Goal: Transaction & Acquisition: Purchase product/service

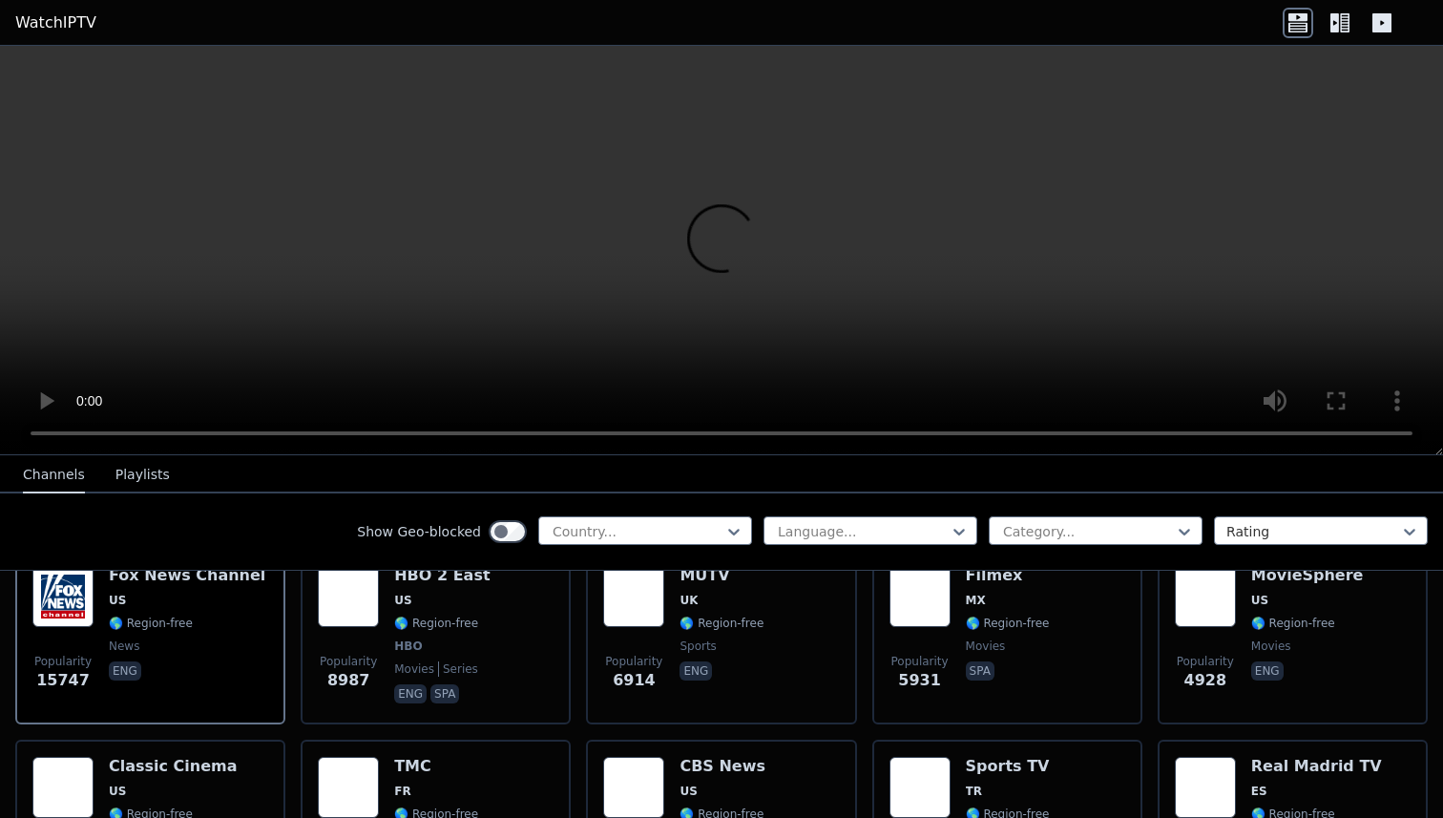
scroll to position [248, 0]
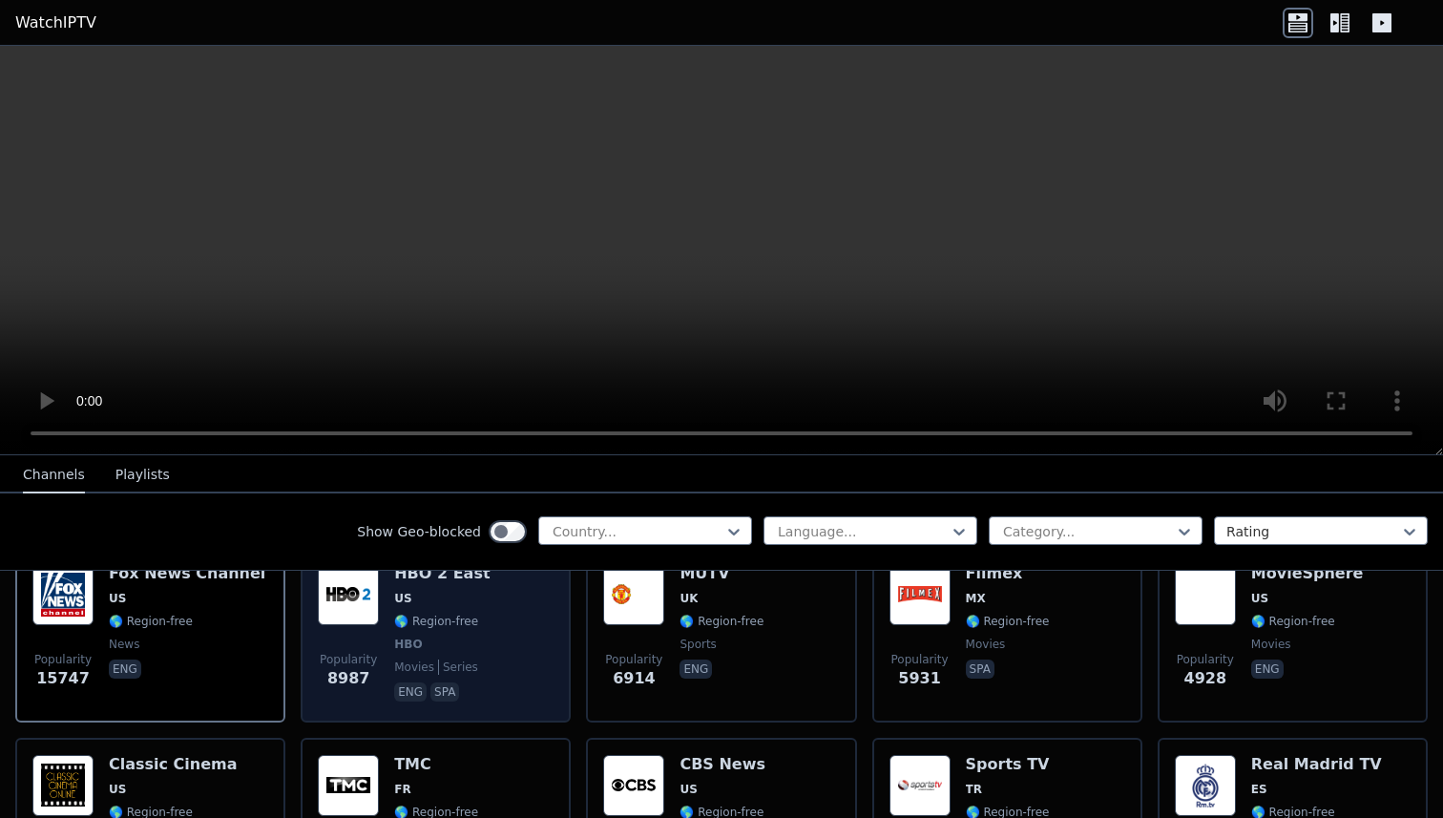
click at [416, 649] on span "HBO" at bounding box center [408, 643] width 28 height 15
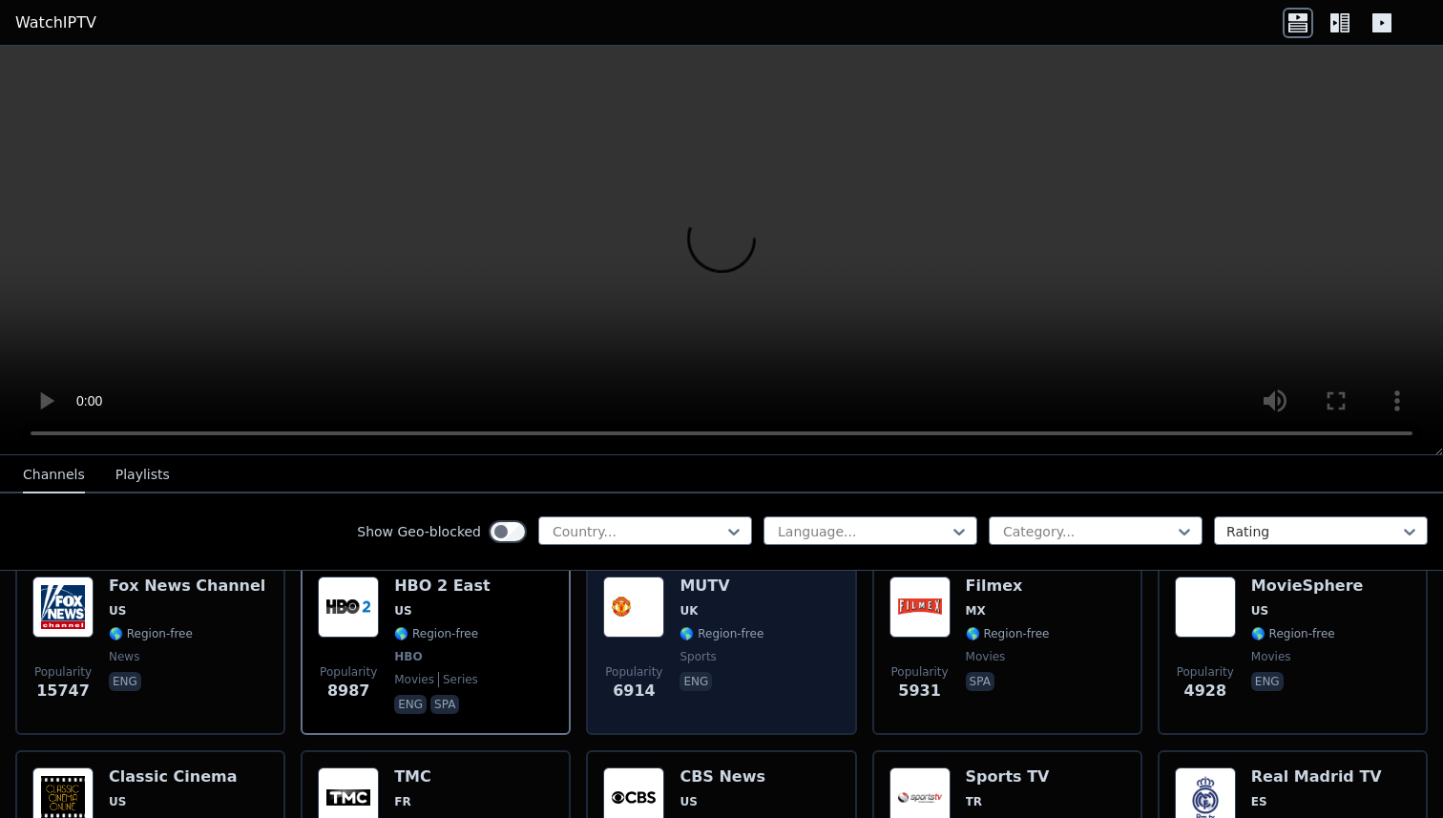
scroll to position [259, 0]
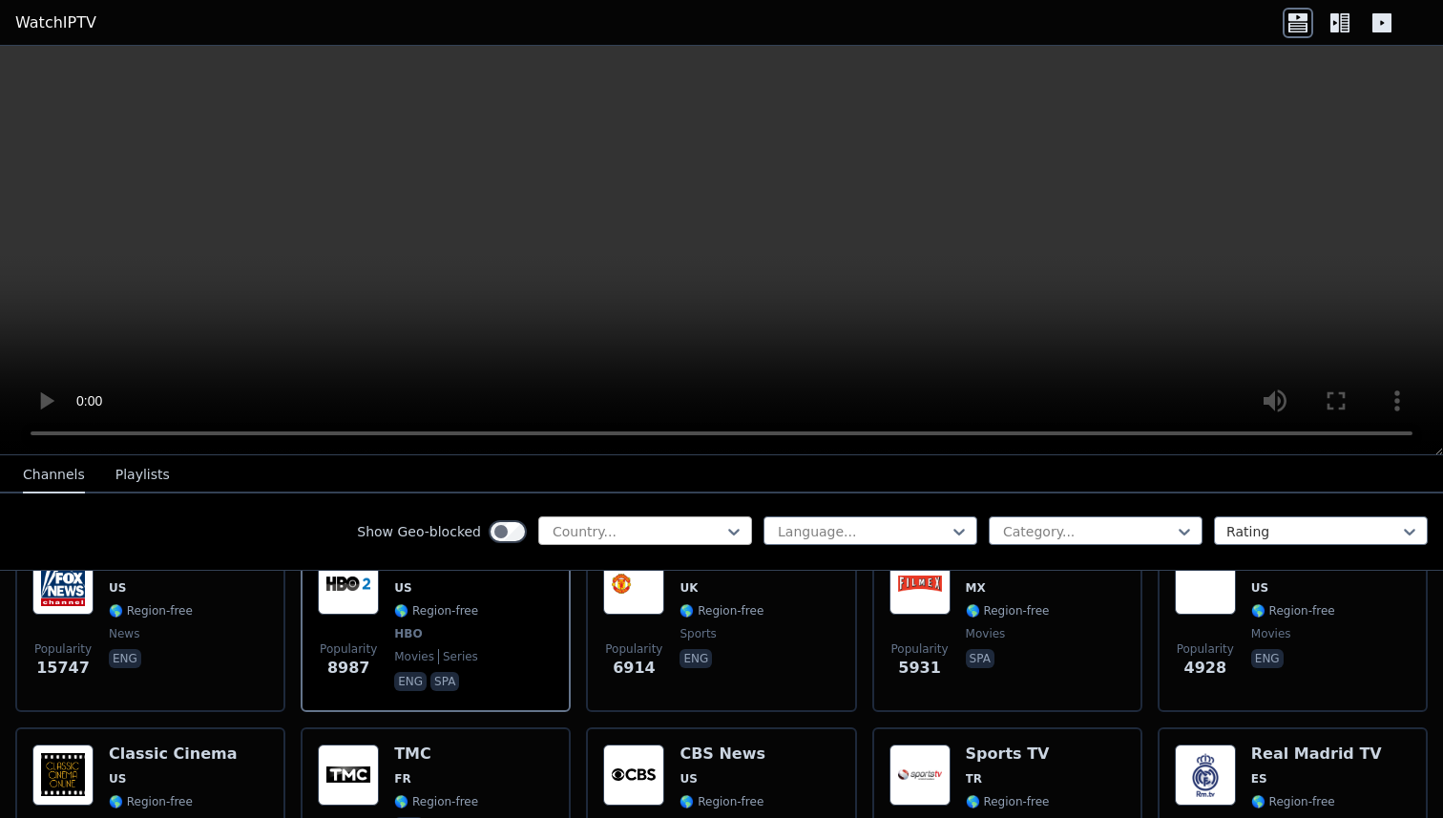
click at [675, 529] on div at bounding box center [638, 531] width 174 height 19
click at [697, 535] on div at bounding box center [638, 531] width 174 height 19
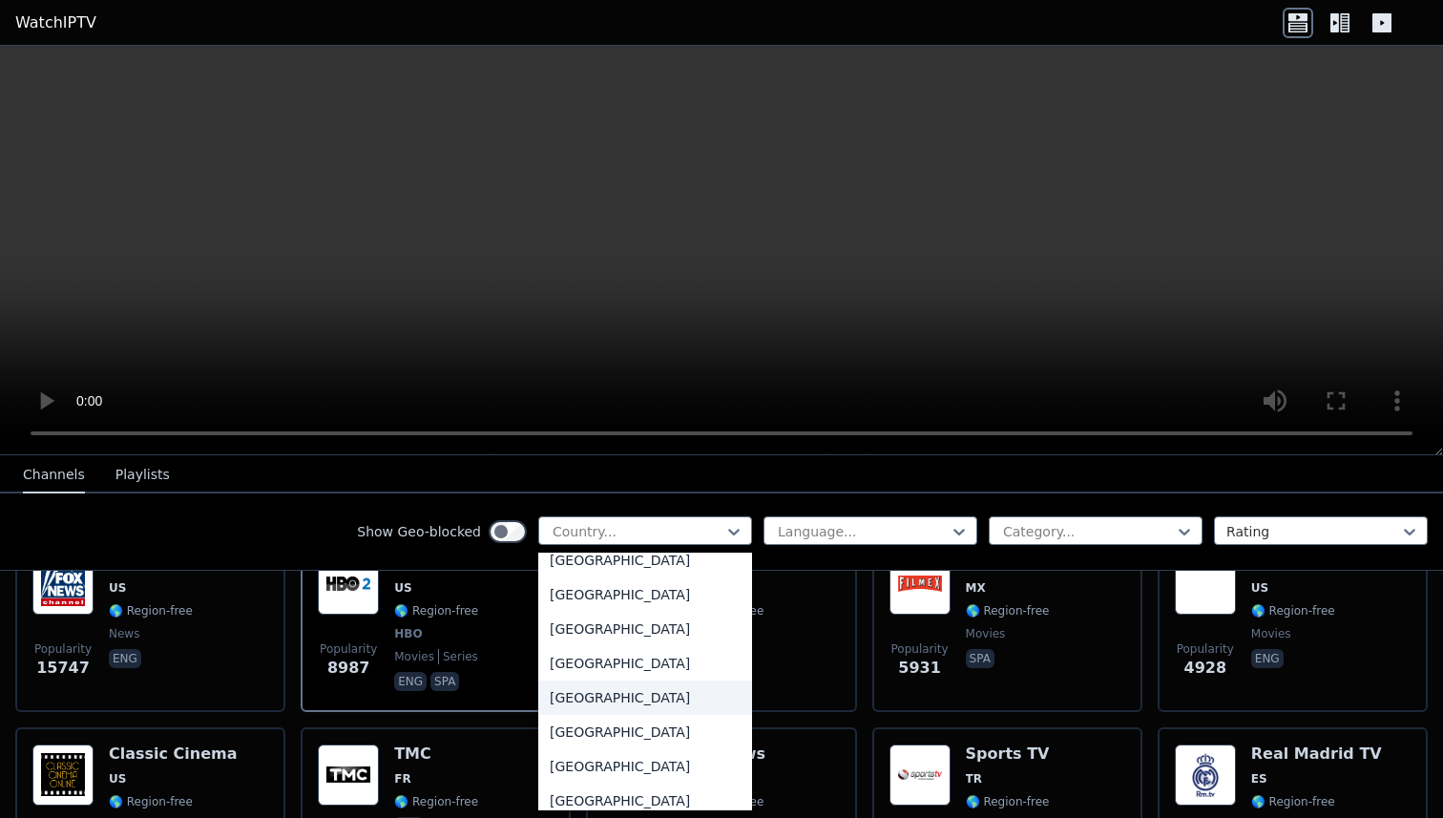
scroll to position [6634, 0]
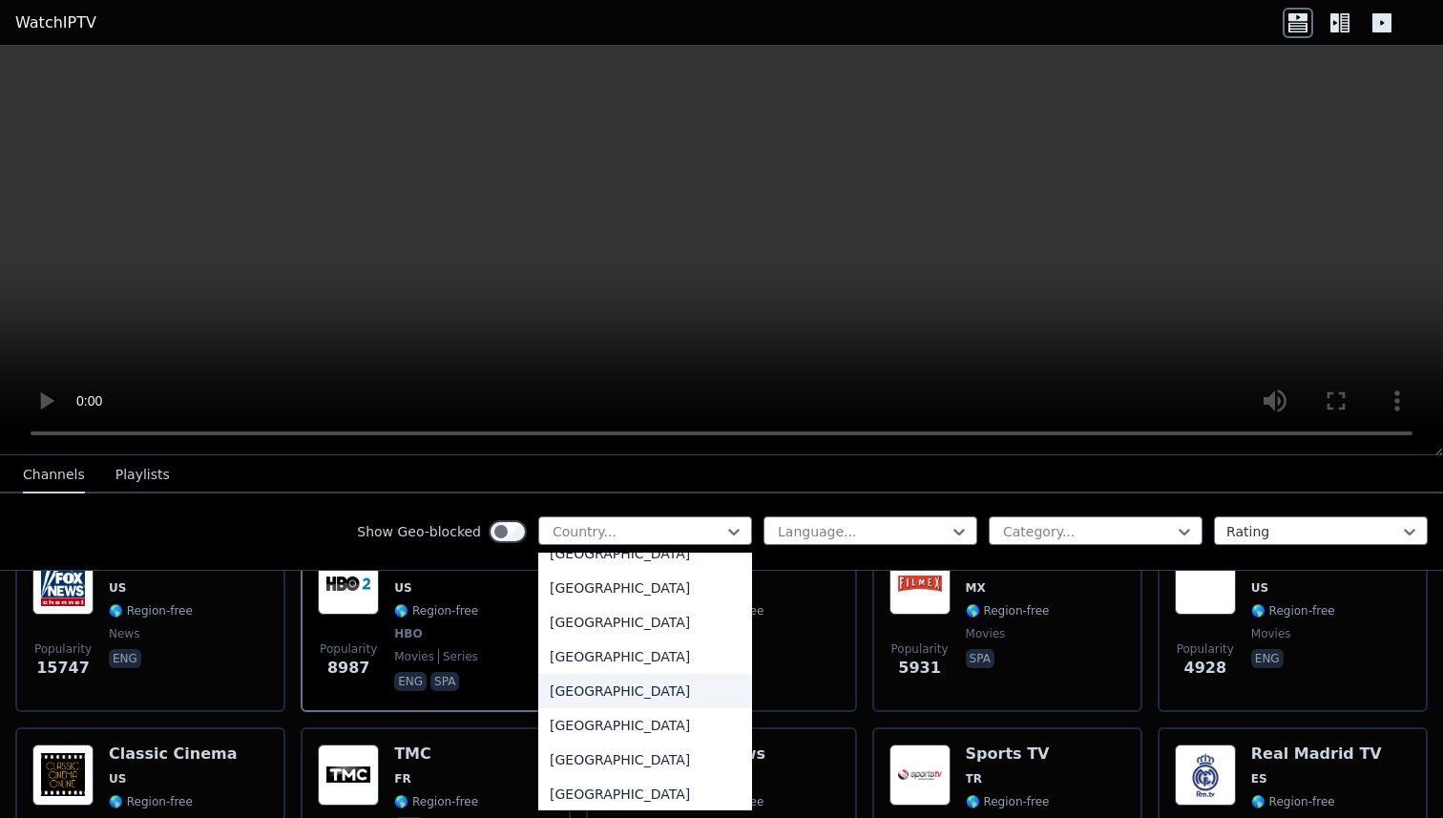
click at [624, 682] on div "[GEOGRAPHIC_DATA]" at bounding box center [645, 691] width 214 height 34
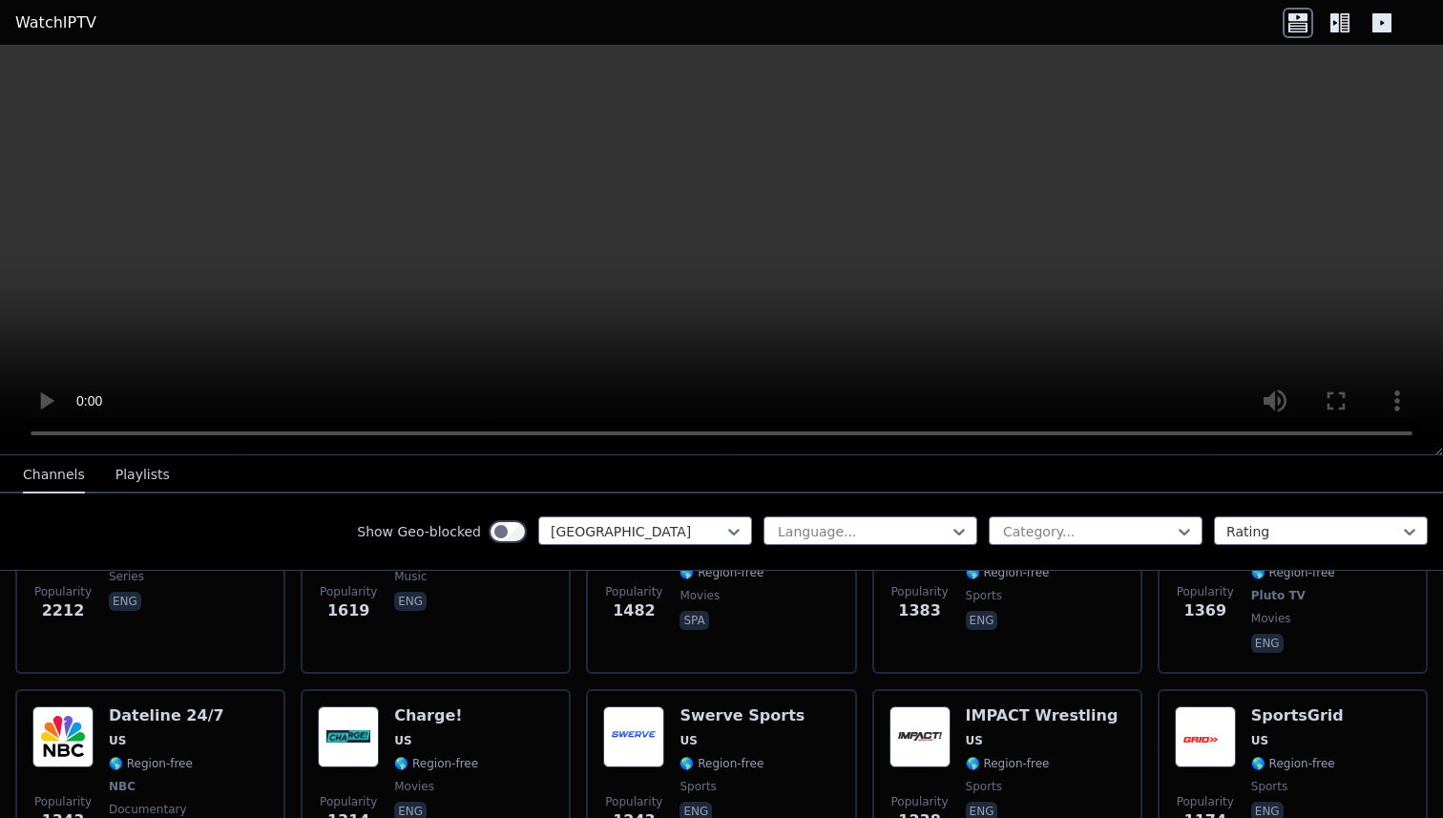
scroll to position [698, 0]
click at [1077, 522] on div at bounding box center [1088, 531] width 174 height 19
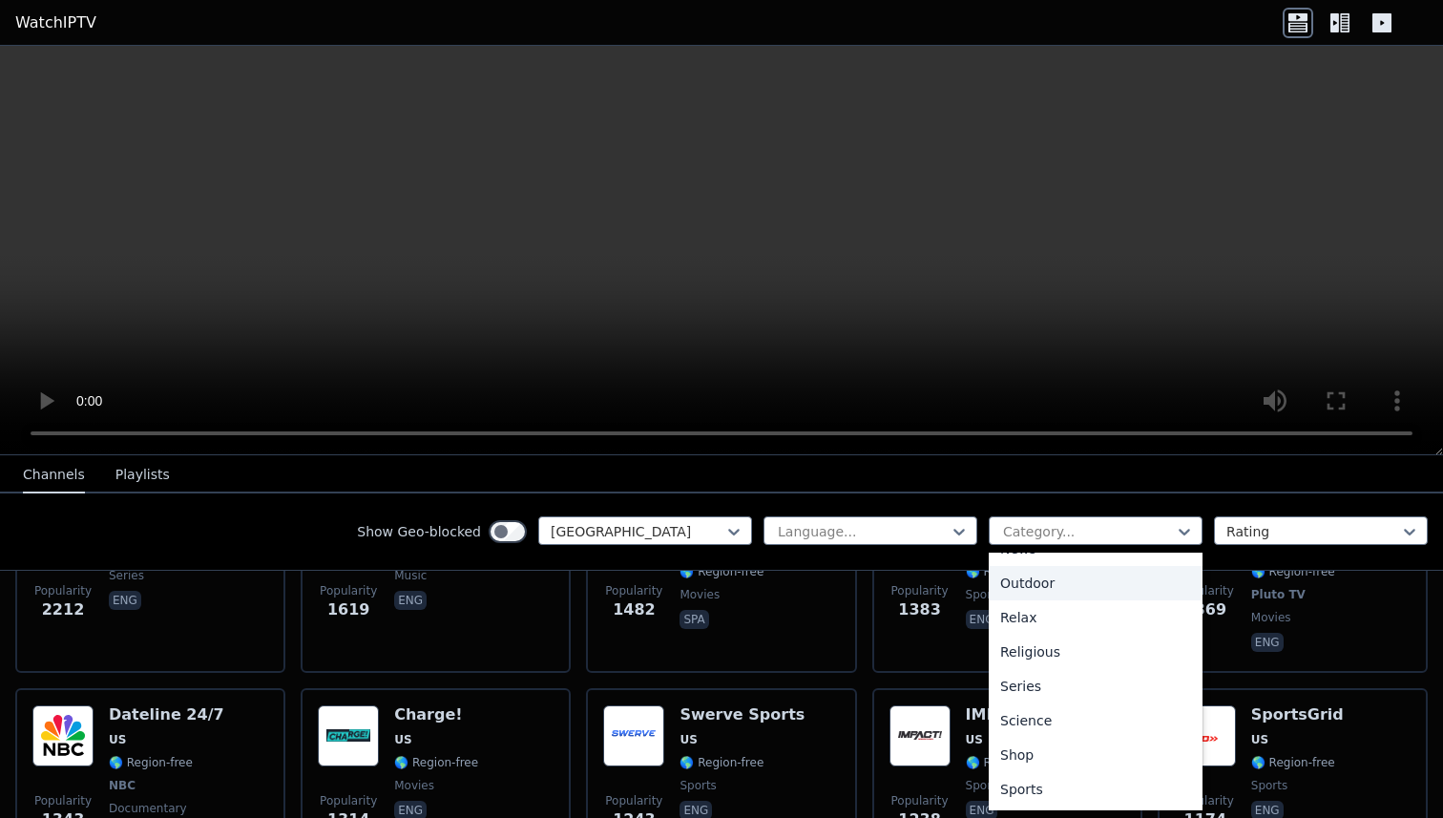
scroll to position [601, 0]
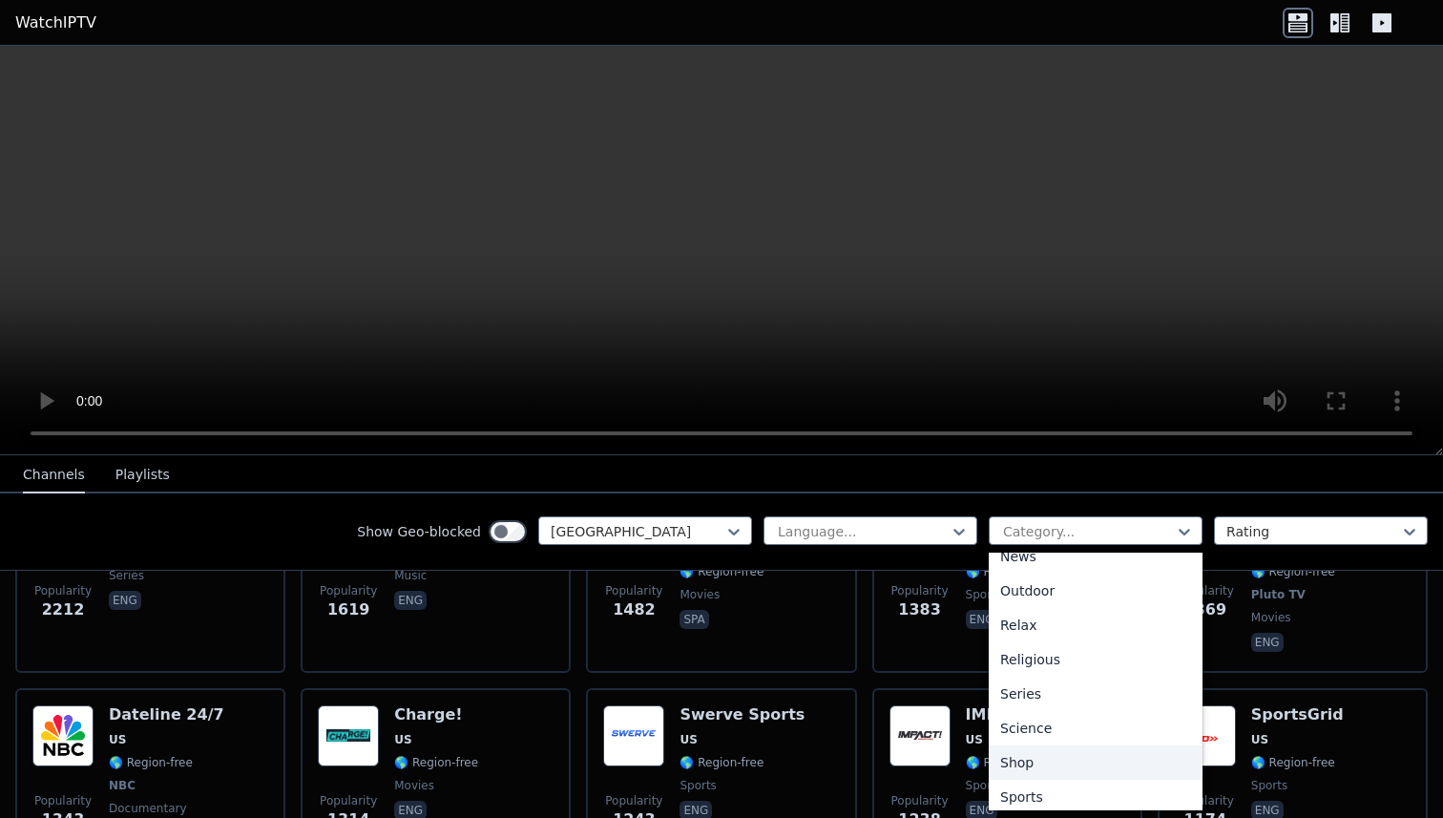
click at [1076, 756] on div "Shop" at bounding box center [1095, 762] width 214 height 34
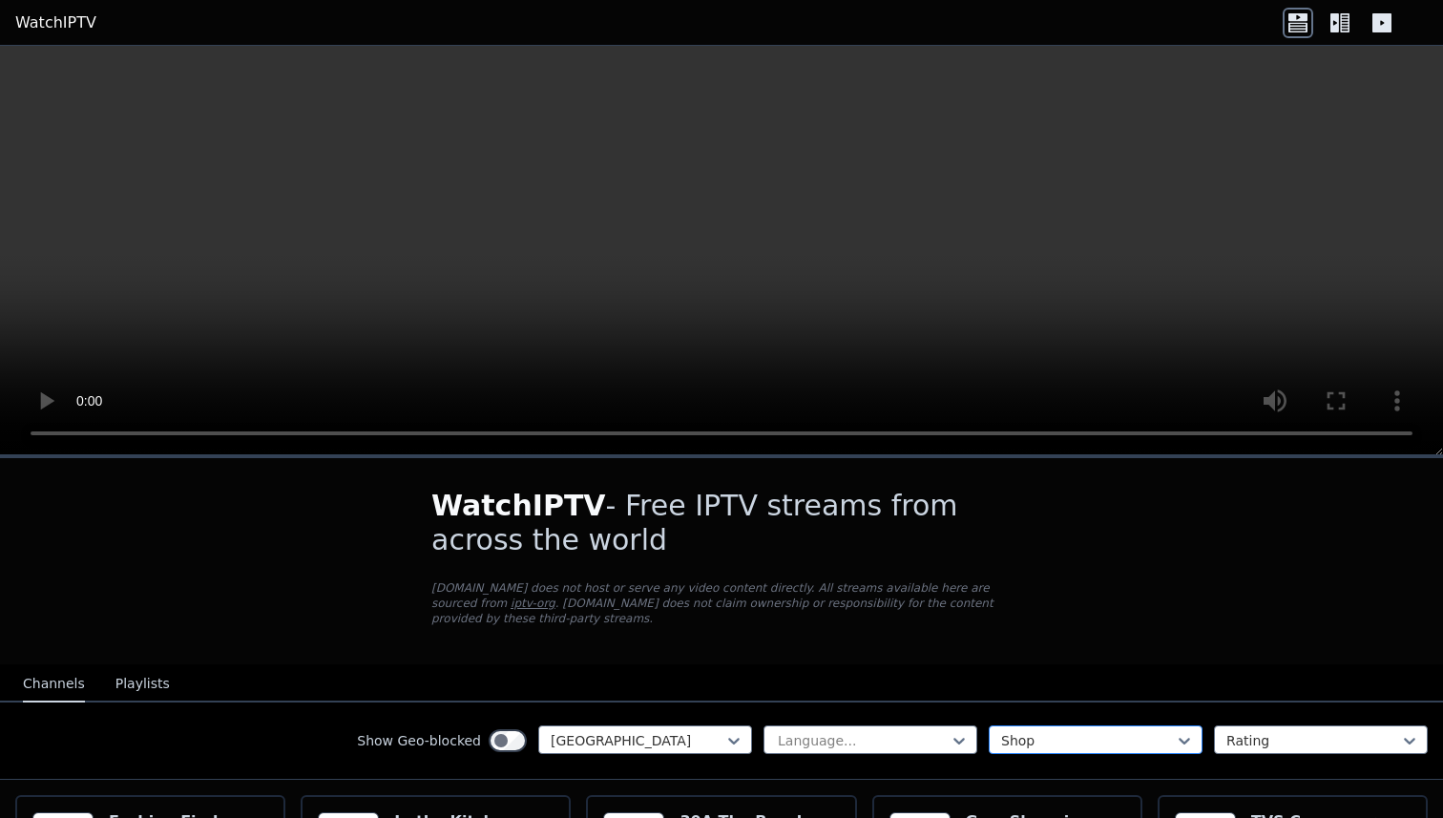
click at [1091, 732] on div at bounding box center [1088, 740] width 174 height 19
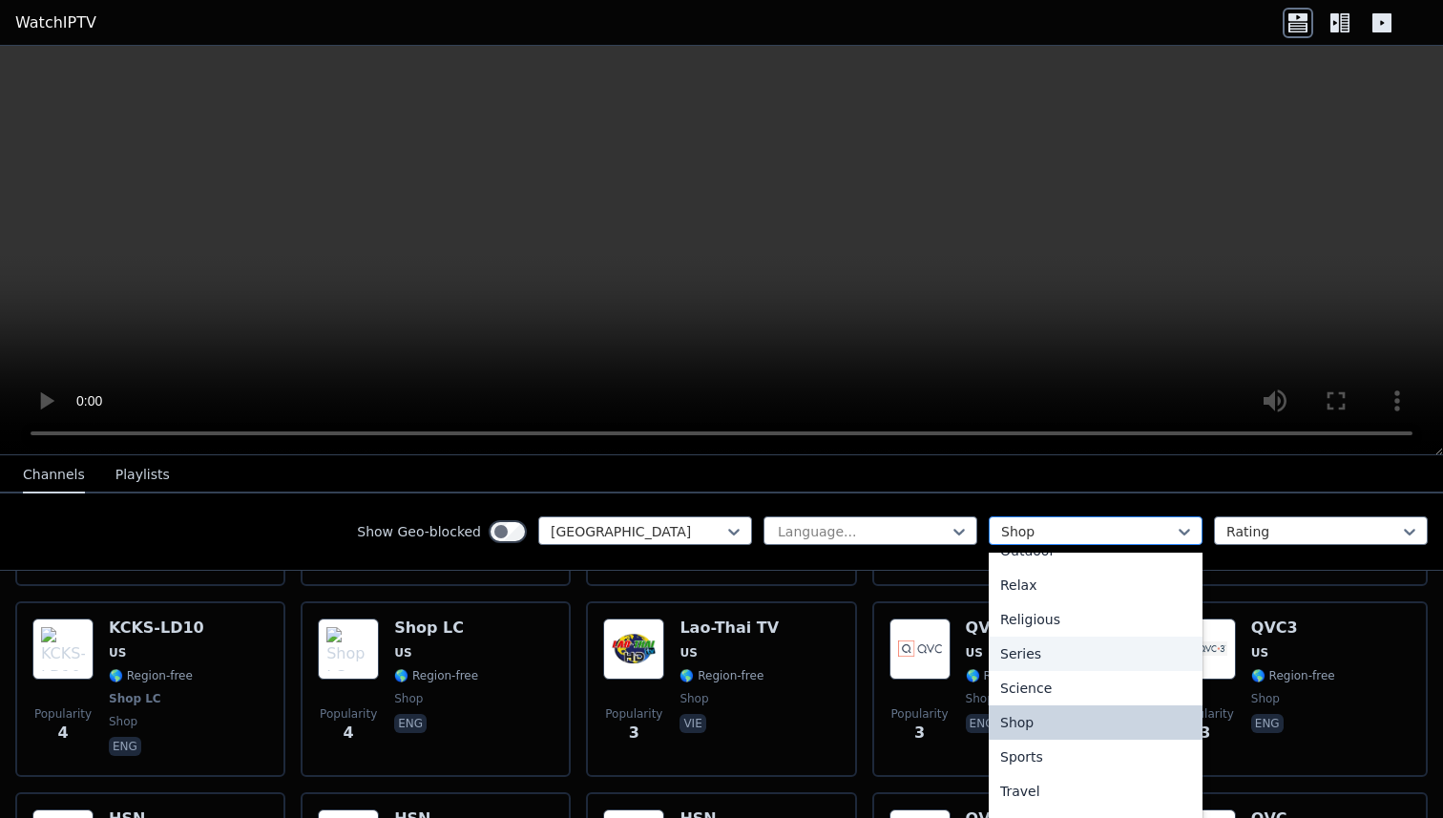
scroll to position [643, 0]
click at [1079, 766] on div "Sports" at bounding box center [1095, 754] width 214 height 34
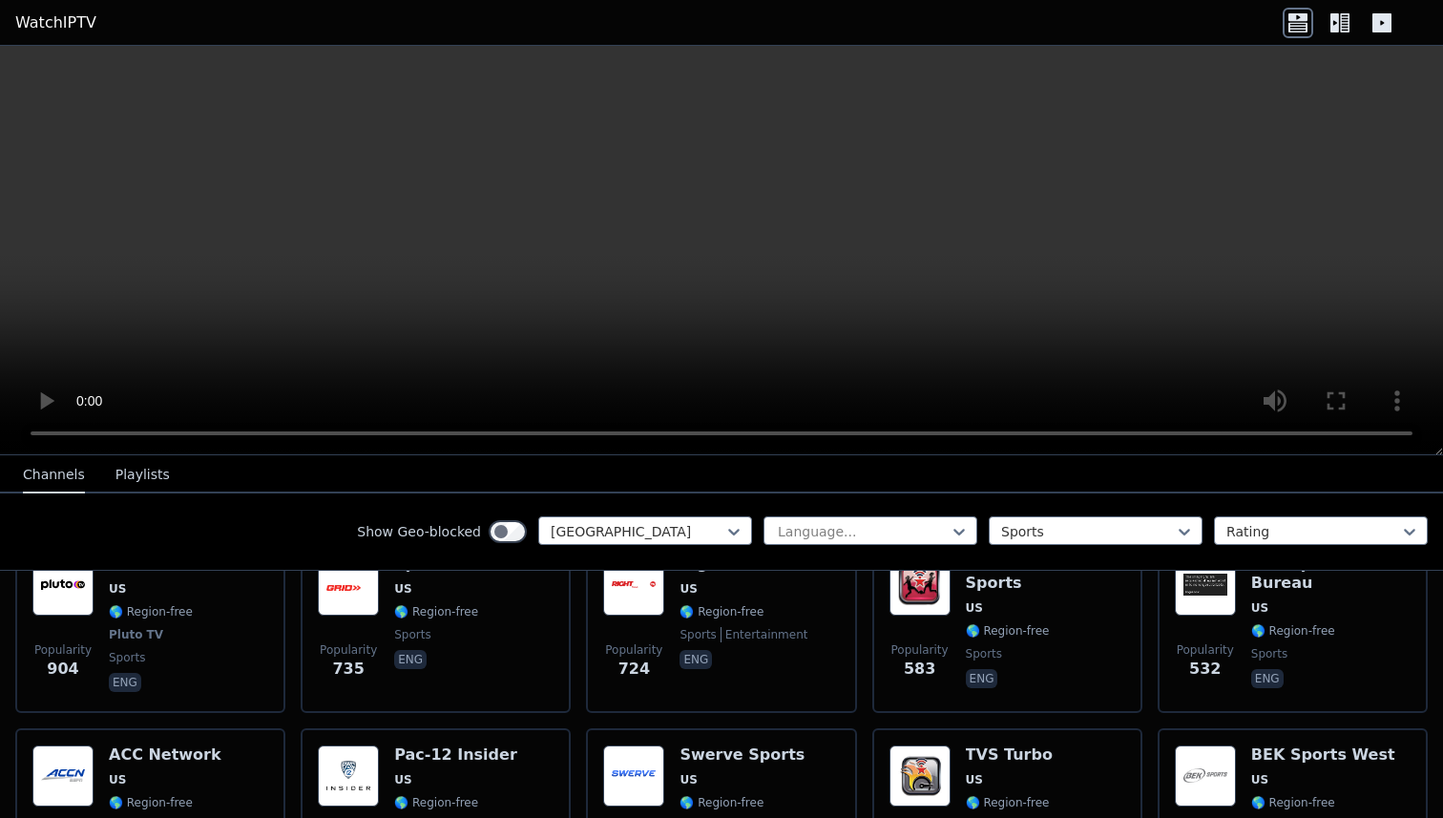
scroll to position [460, 0]
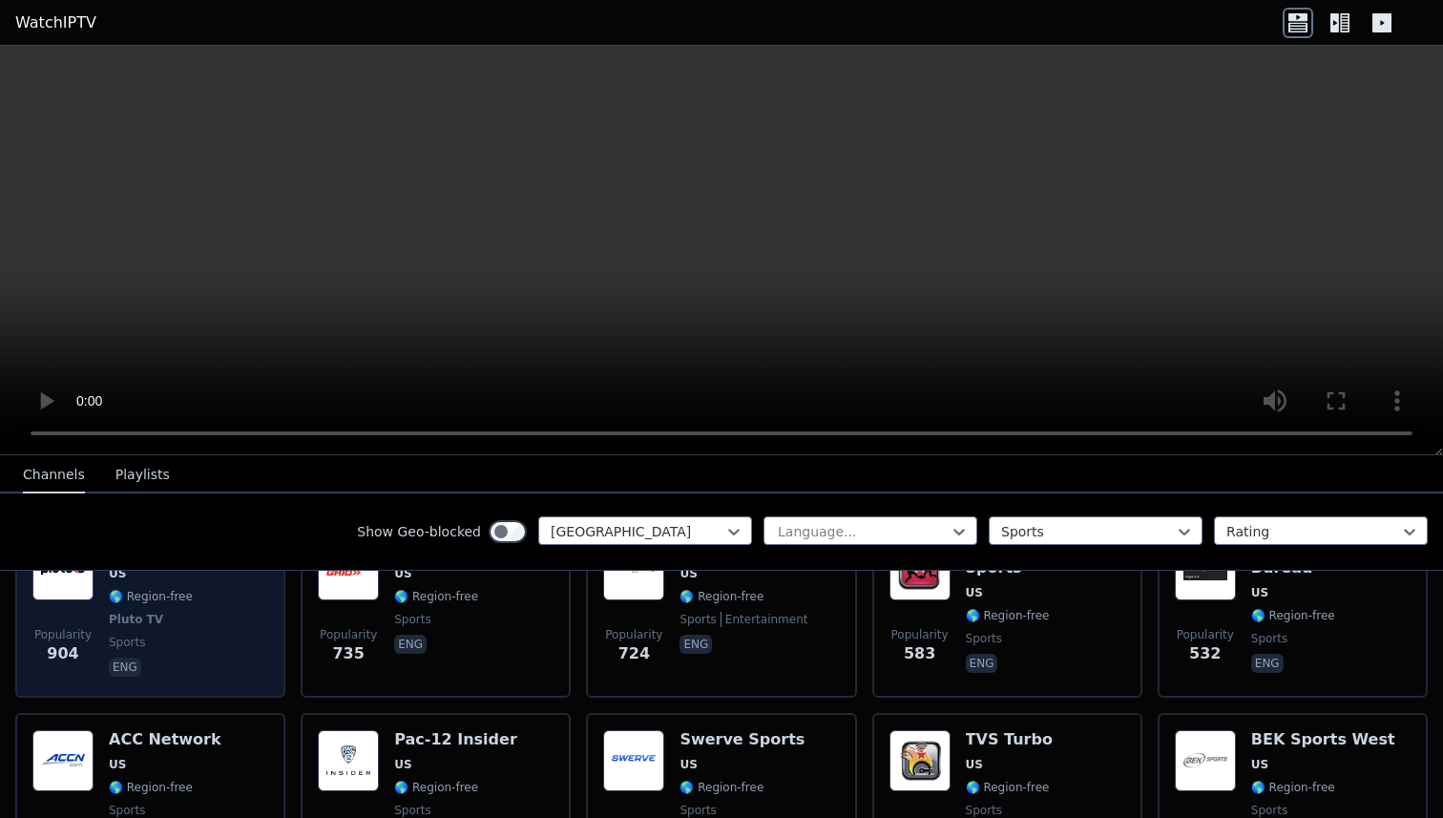
click at [174, 655] on div "MLB US 🌎 Region-free Pluto TV sports eng" at bounding box center [151, 609] width 84 height 141
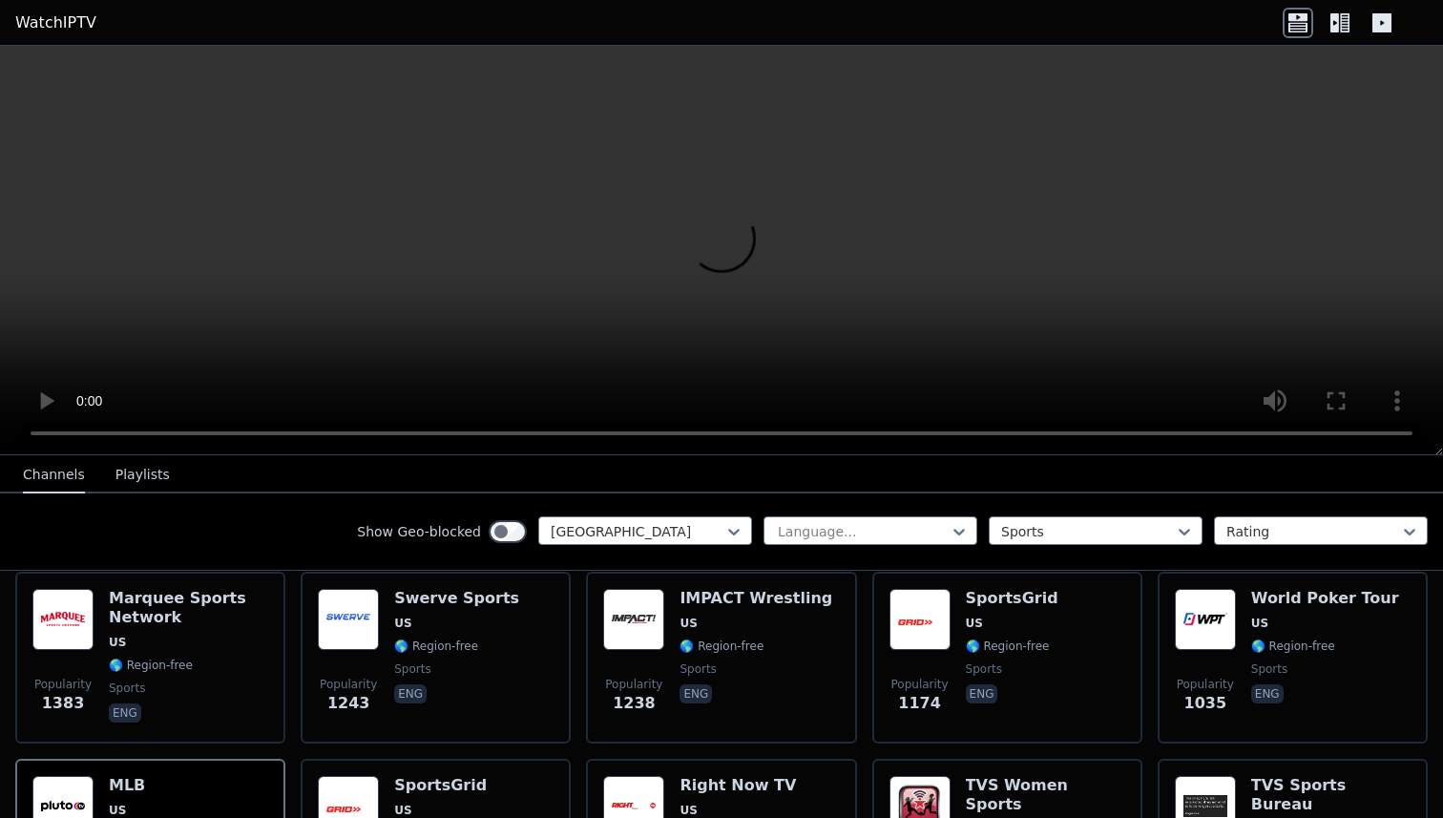
scroll to position [234, 0]
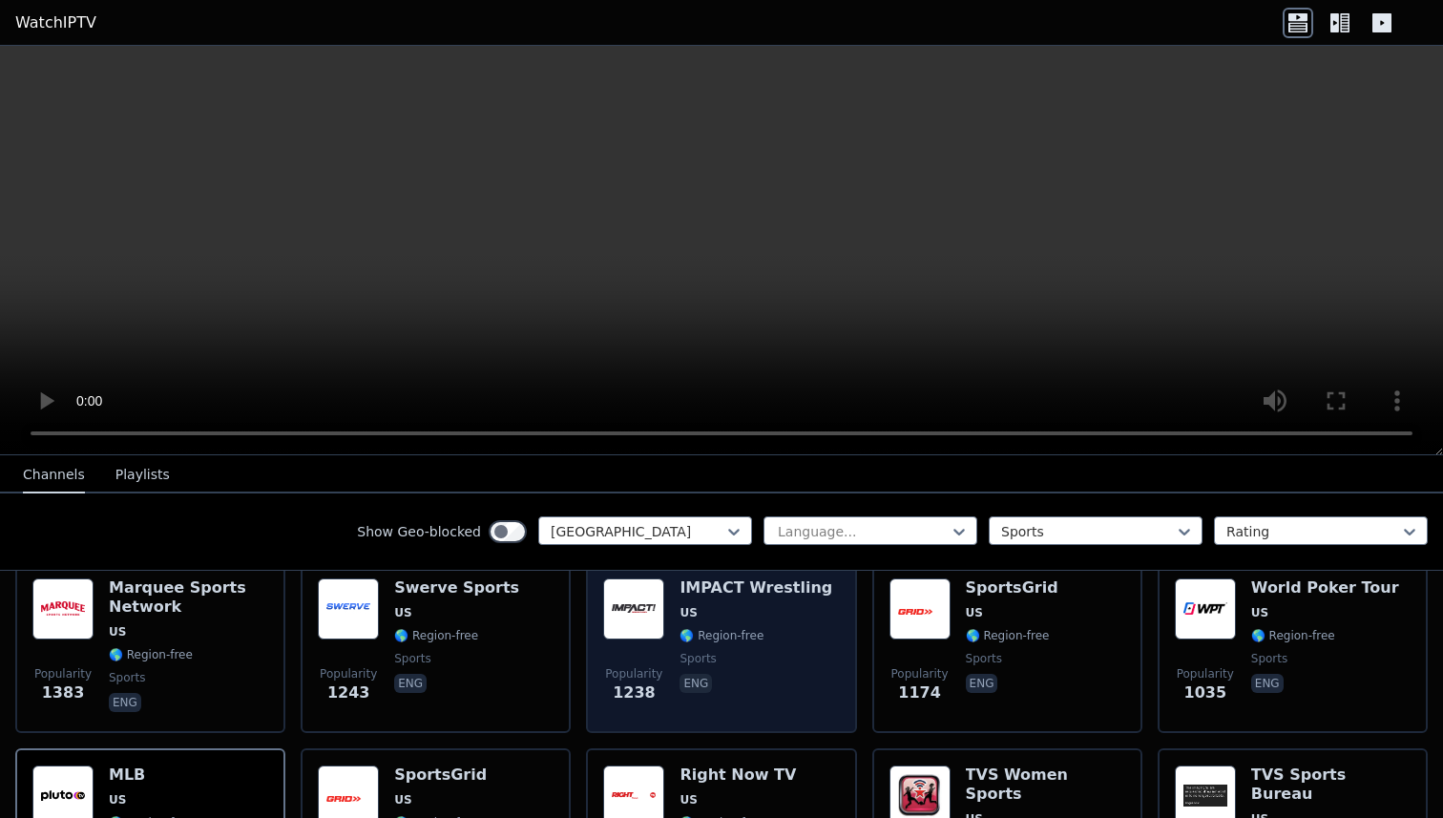
click at [795, 657] on span "sports" at bounding box center [755, 658] width 153 height 15
